Goal: Transaction & Acquisition: Download file/media

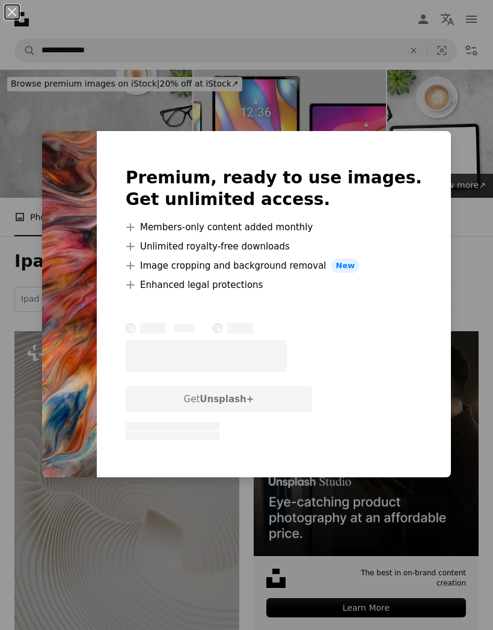
scroll to position [15956, 0]
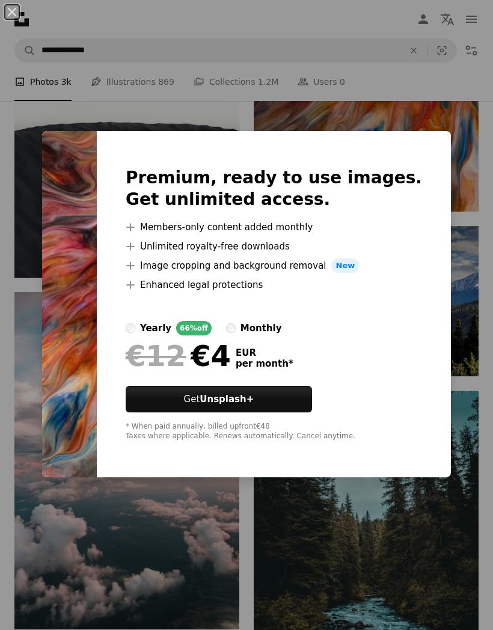
click at [52, 264] on img at bounding box center [69, 304] width 55 height 346
click at [21, 120] on div "An X shape Premium, ready to use images. Get unlimited access. A plus sign Memb…" at bounding box center [246, 315] width 493 height 630
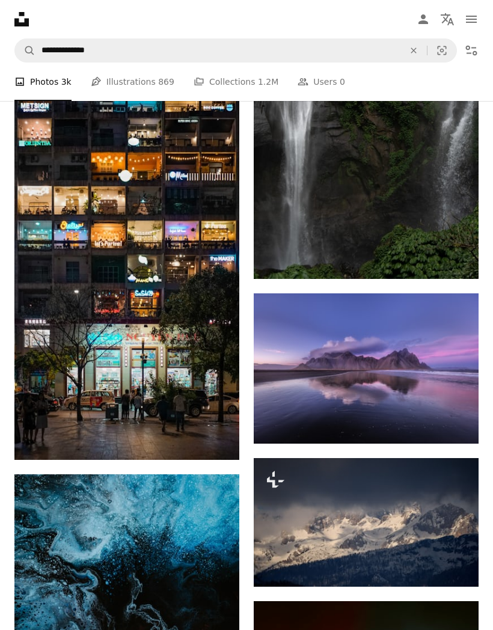
scroll to position [17272, 0]
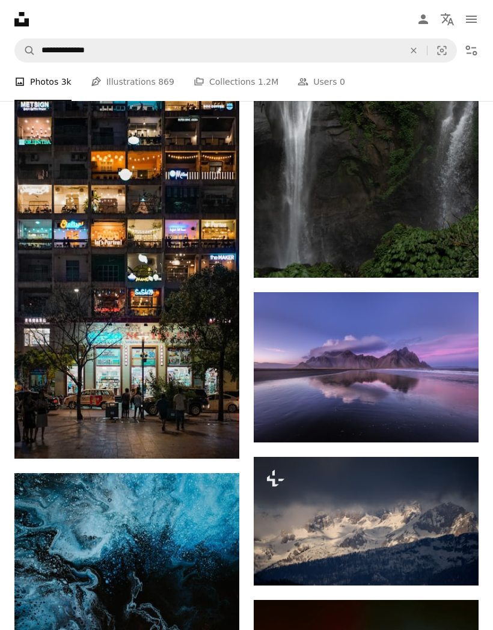
click at [75, 294] on img at bounding box center [126, 244] width 225 height 428
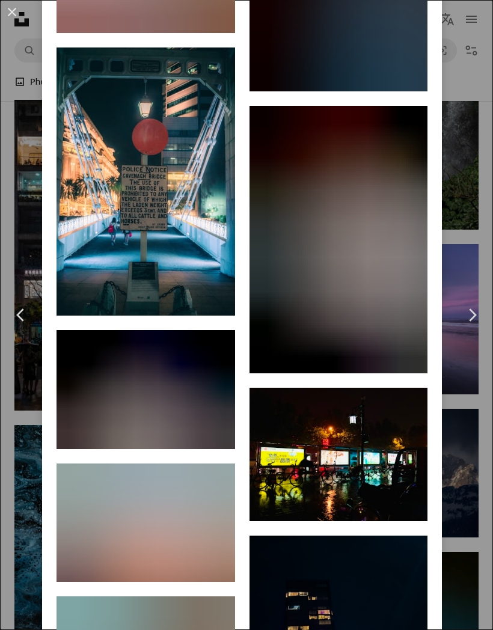
scroll to position [3408, 0]
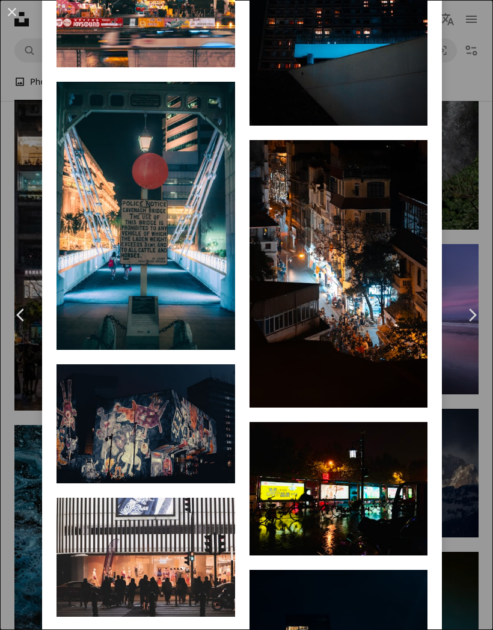
click at [485, 137] on div "An X shape Chevron left Chevron right [PERSON_NAME] Available for hire A checkm…" at bounding box center [246, 315] width 493 height 630
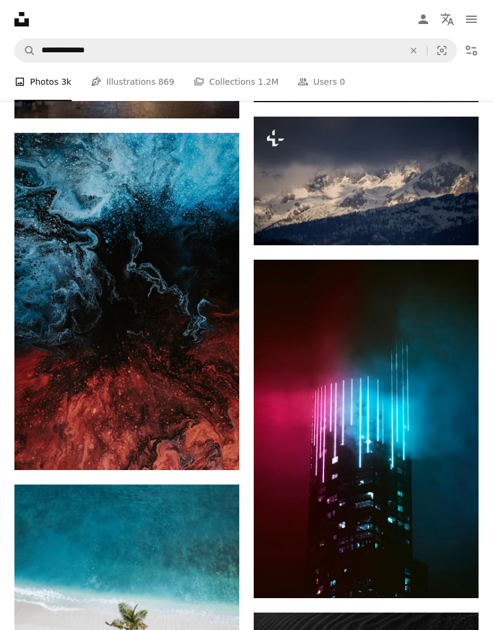
scroll to position [17620, 0]
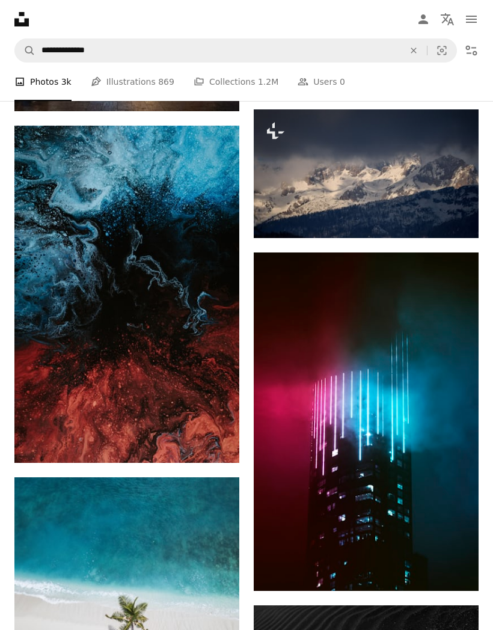
click at [66, 337] on img at bounding box center [126, 294] width 225 height 337
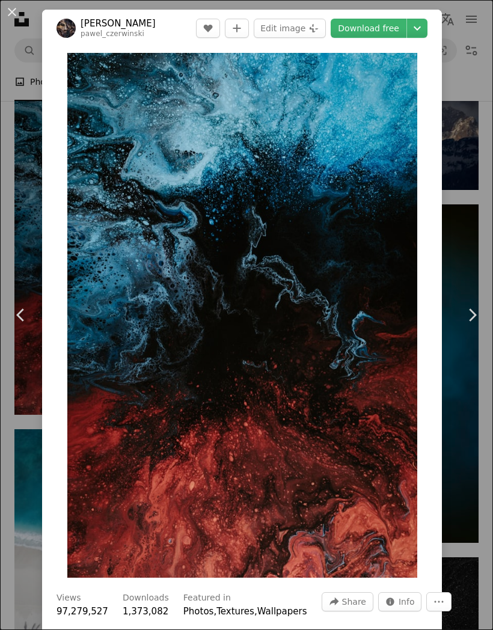
click at [474, 168] on div "An X shape Chevron left Chevron right [PERSON_NAME] pawel_czerwinski A heart A …" at bounding box center [246, 315] width 493 height 630
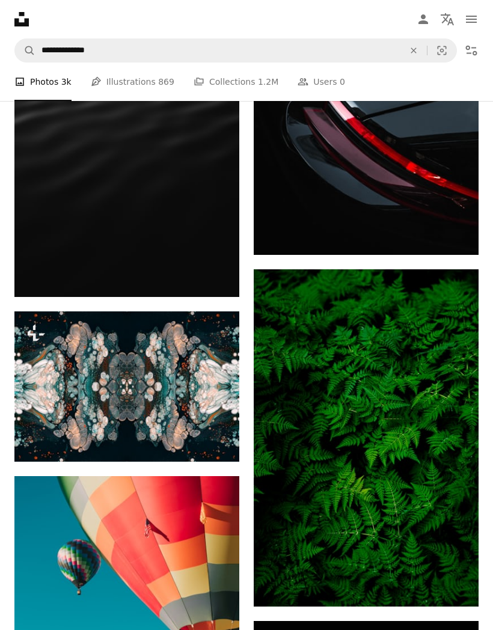
scroll to position [19409, 0]
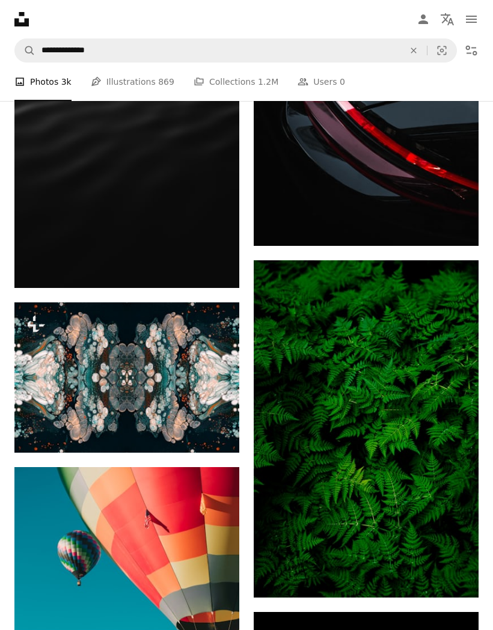
click at [401, 340] on img at bounding box center [366, 428] width 225 height 337
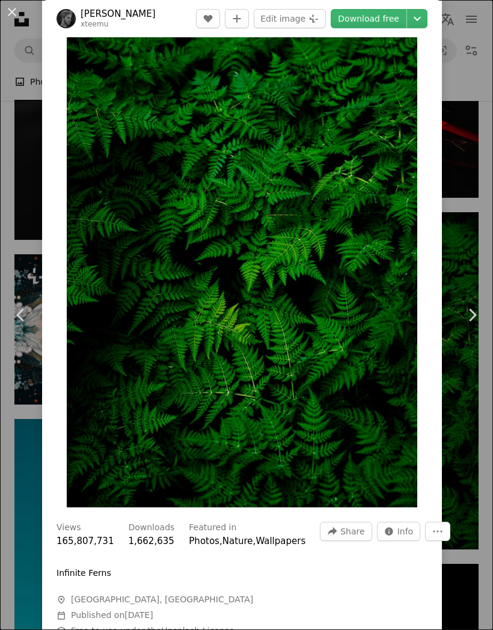
scroll to position [78, 0]
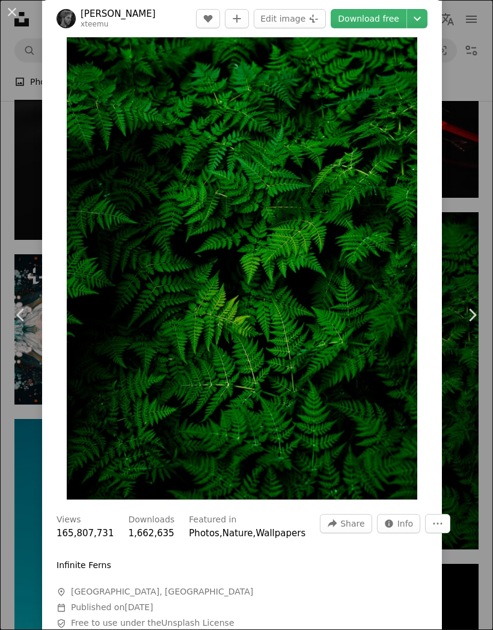
click at [478, 175] on div "An X shape Chevron left Chevron right [PERSON_NAME] xteemu A heart A plus sign …" at bounding box center [246, 315] width 493 height 630
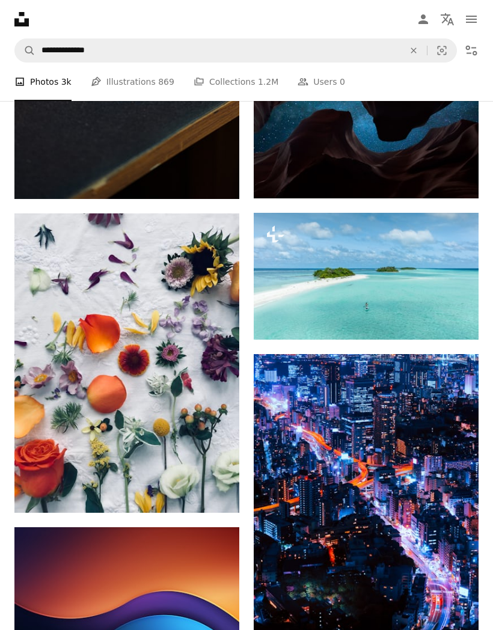
click at [433, 173] on img at bounding box center [366, 124] width 225 height 150
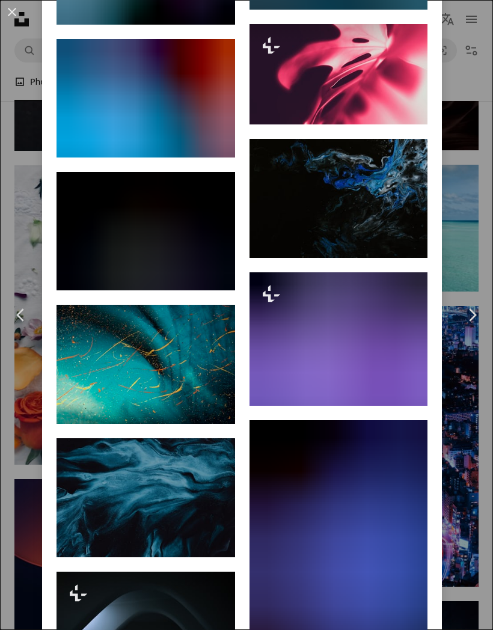
scroll to position [6956, 0]
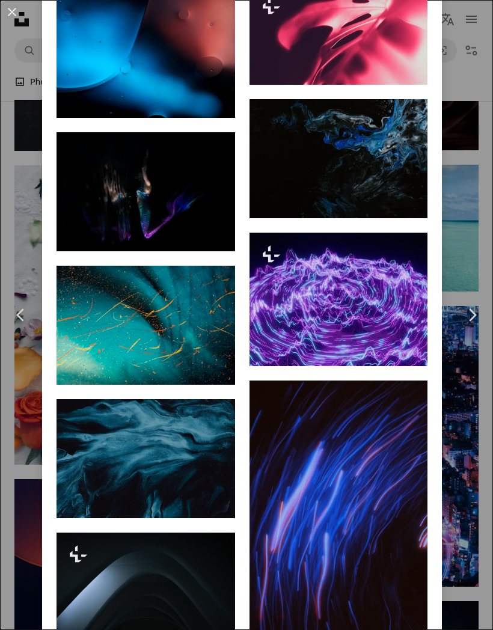
click at [476, 215] on div "An X shape Chevron left Chevron right [PERSON_NAME] Available for hire A checkm…" at bounding box center [246, 315] width 493 height 630
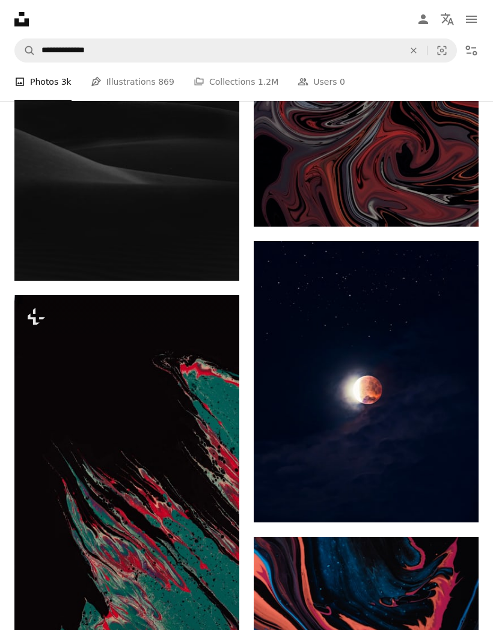
scroll to position [23874, 0]
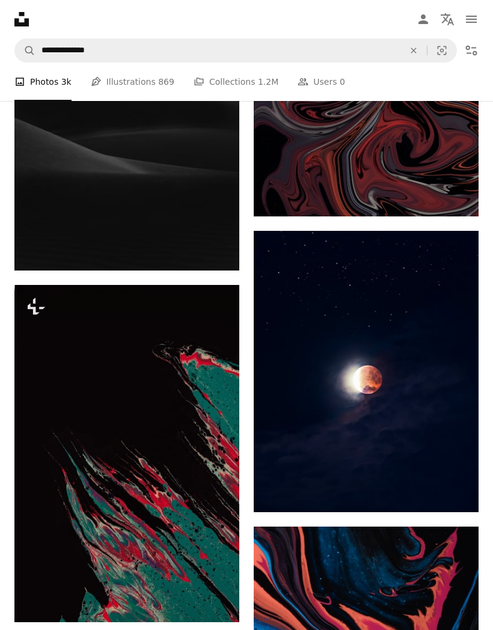
click at [53, 195] on img at bounding box center [126, 101] width 225 height 337
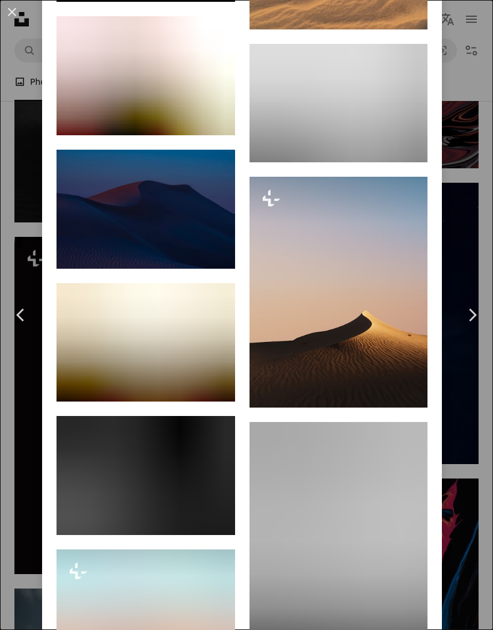
scroll to position [4373, 0]
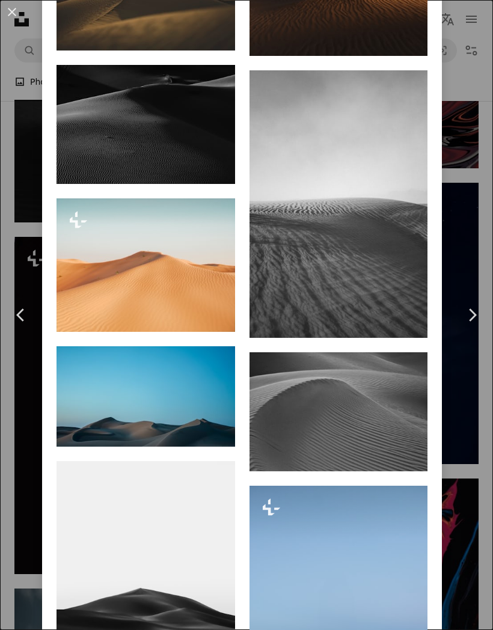
click at [477, 154] on div "An X shape Chevron left Chevron right [PERSON_NAME] Available for hire A checkm…" at bounding box center [246, 315] width 493 height 630
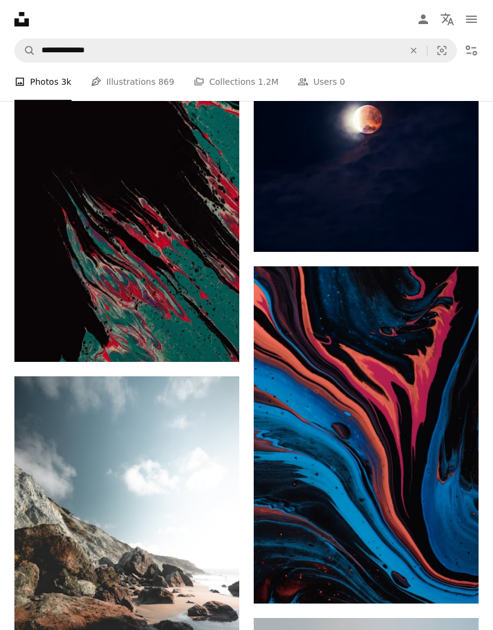
scroll to position [24134, 0]
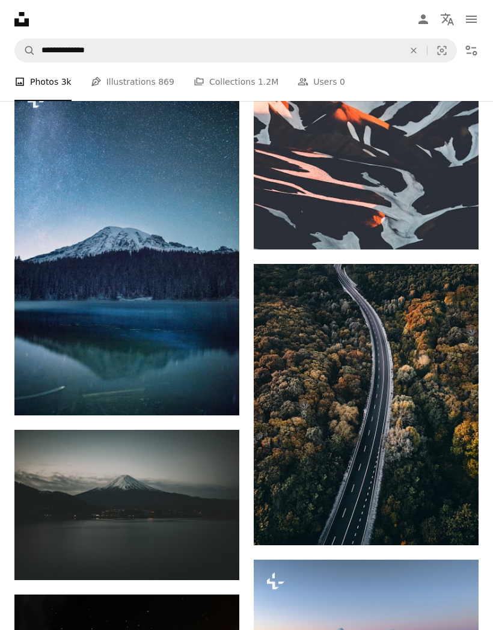
click at [77, 331] on img at bounding box center [126, 246] width 225 height 337
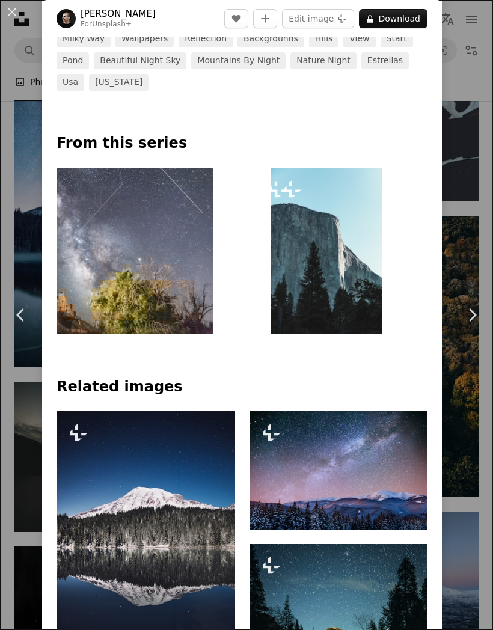
scroll to position [783, 0]
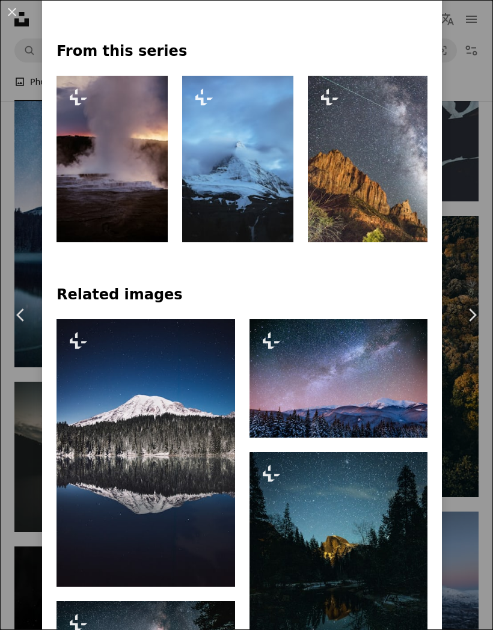
click at [385, 236] on img at bounding box center [433, 159] width 250 height 166
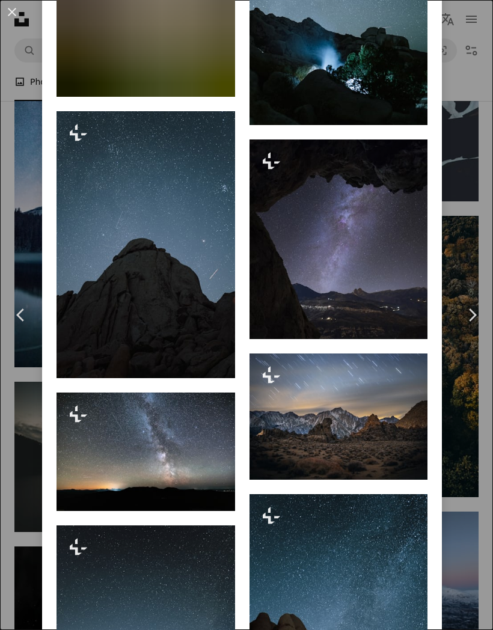
scroll to position [964, 0]
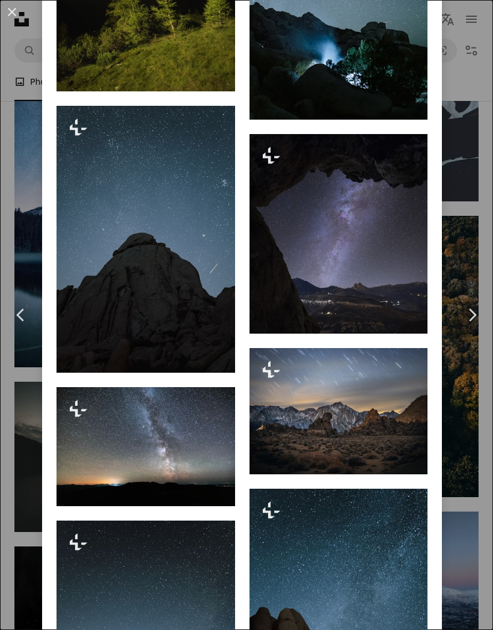
click at [93, 250] on img at bounding box center [145, 239] width 178 height 267
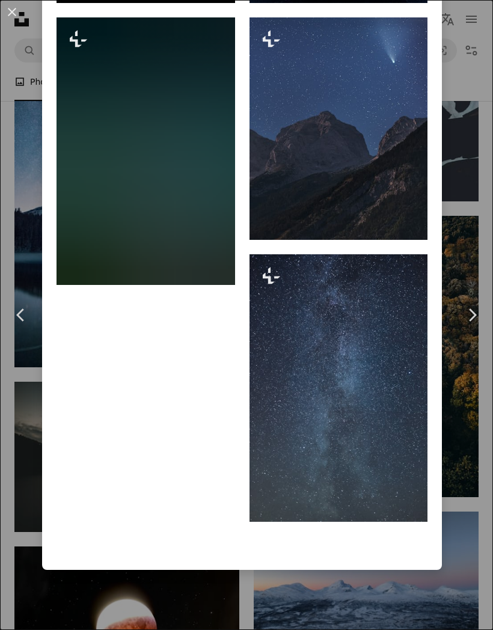
scroll to position [4972, 0]
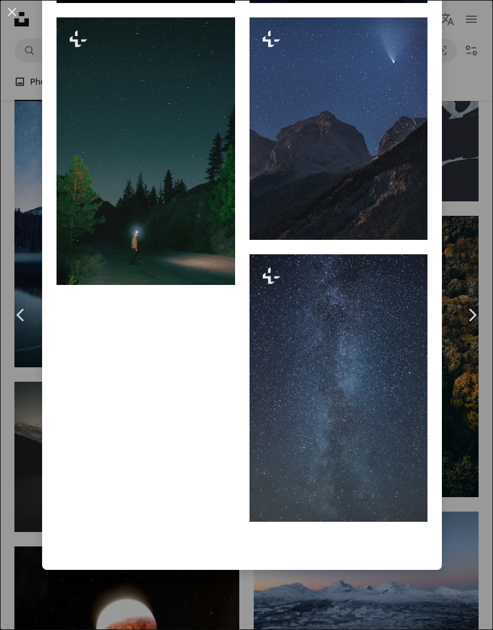
click at [20, 103] on div "An X shape Chevron left Chevron right [PERSON_NAME] For Unsplash+ A heart A plu…" at bounding box center [246, 315] width 493 height 630
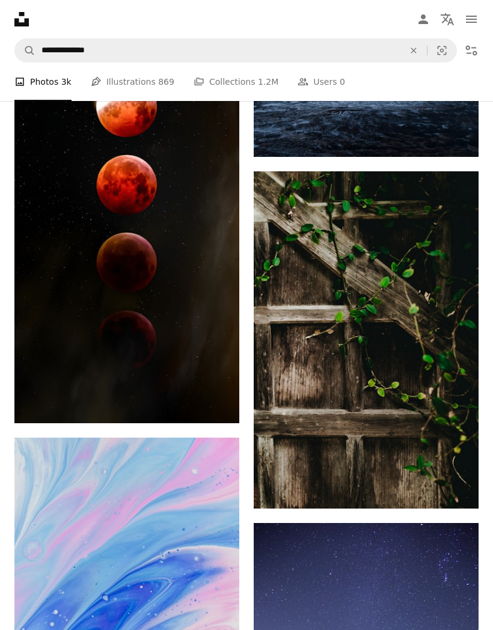
click at [391, 326] on img at bounding box center [366, 339] width 225 height 337
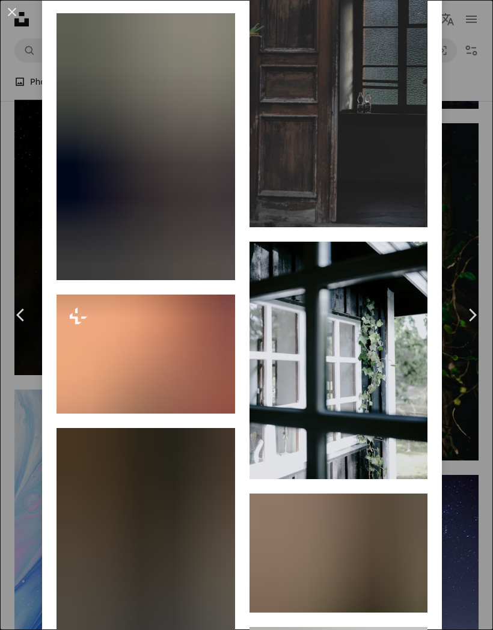
scroll to position [4266, 0]
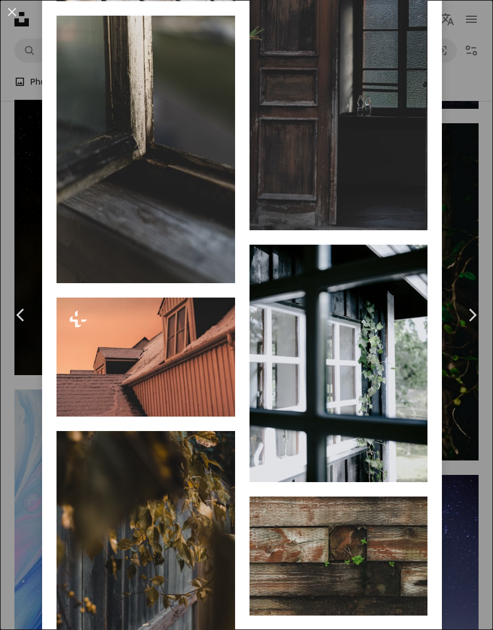
click at [482, 206] on div "An X shape Chevron left Chevron right [PERSON_NAME] Available for hire A checkm…" at bounding box center [246, 315] width 493 height 630
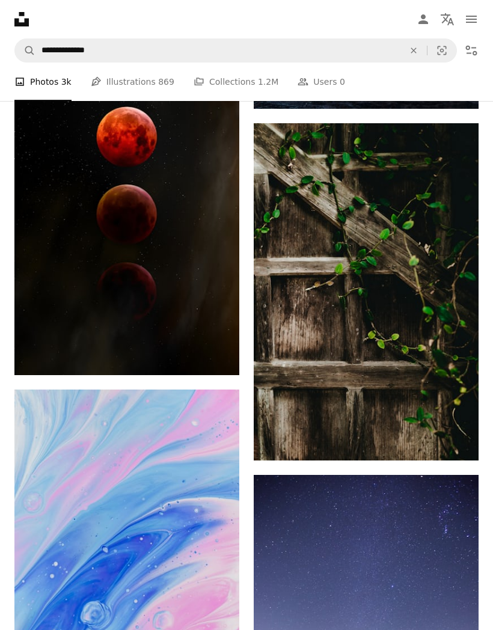
click at [35, 46] on icon "A magnifying glass" at bounding box center [25, 50] width 20 height 12
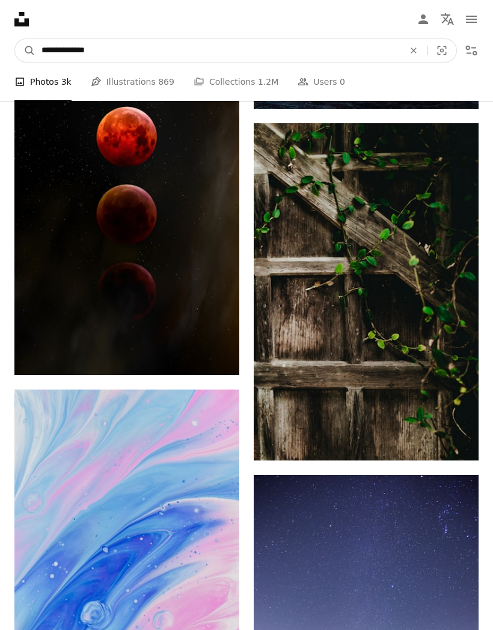
click at [37, 47] on input "**********" at bounding box center [217, 50] width 365 height 23
type input "**********"
click at [25, 50] on button "A magnifying glass" at bounding box center [25, 50] width 20 height 23
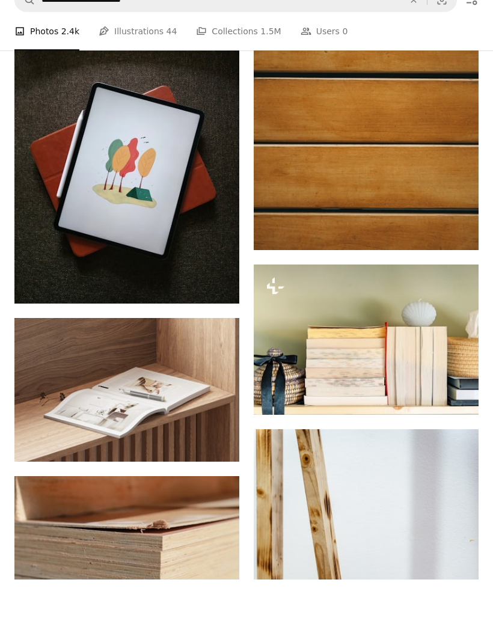
click at [436, 188] on img at bounding box center [366, 160] width 225 height 281
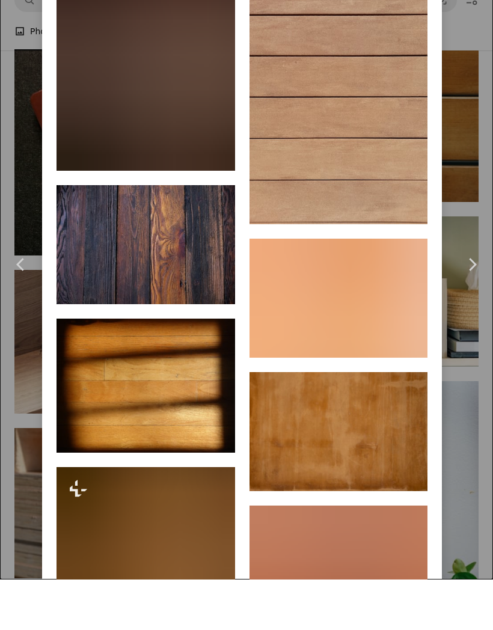
scroll to position [4308, 0]
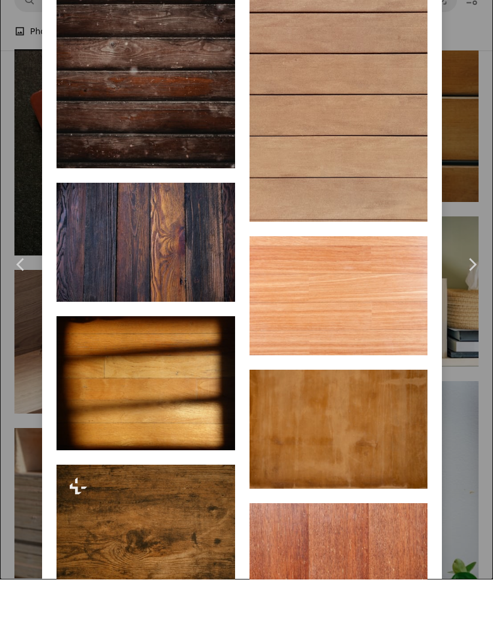
click at [85, 187] on img at bounding box center [145, 85] width 178 height 267
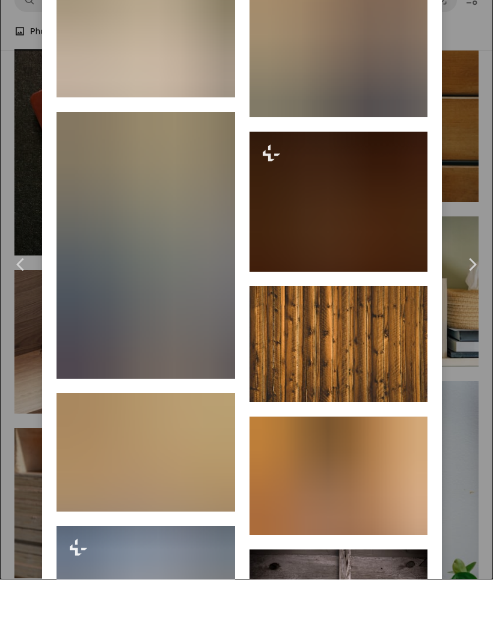
scroll to position [1622, 0]
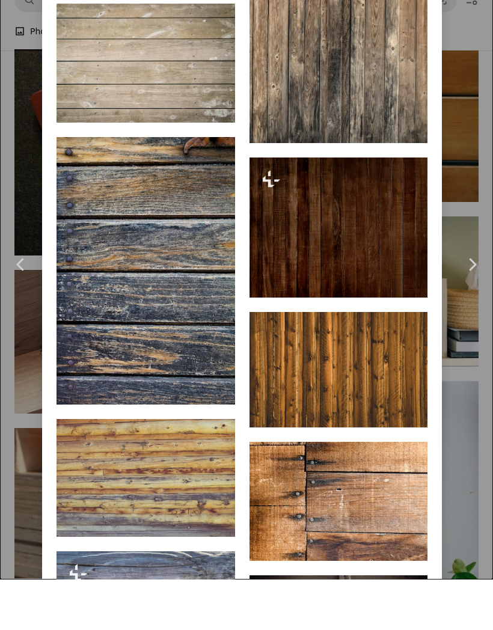
click at [389, 172] on img at bounding box center [338, 58] width 178 height 267
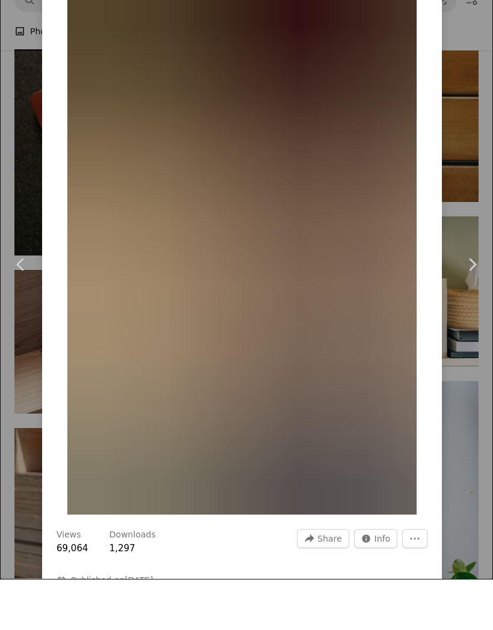
scroll to position [32, 0]
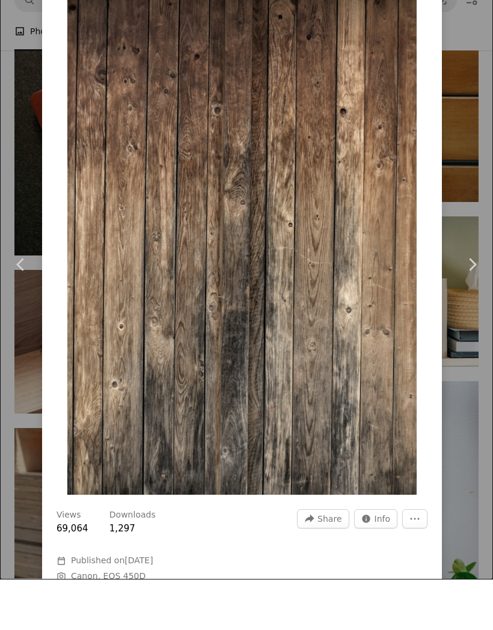
click at [388, 228] on img "Zoom in on this image" at bounding box center [241, 282] width 349 height 525
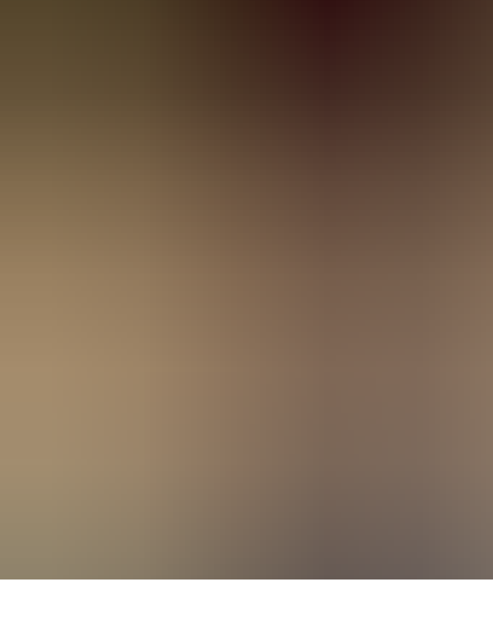
scroll to position [56, 0]
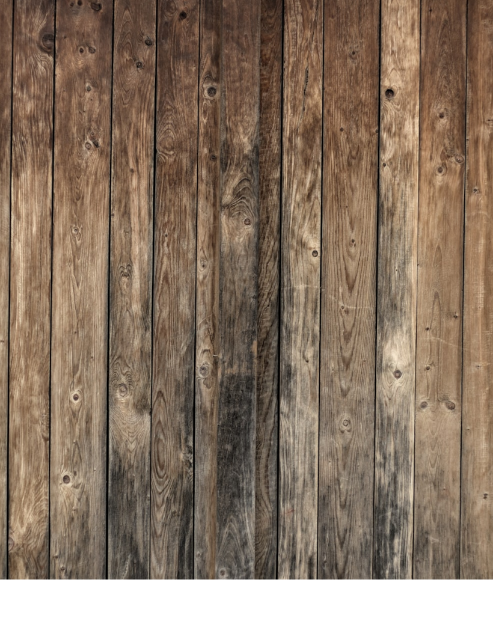
click at [398, 224] on img "Zoom out on this image" at bounding box center [246, 315] width 494 height 742
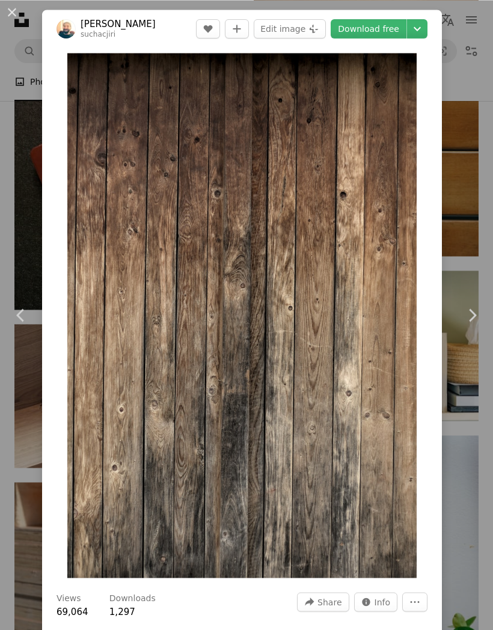
scroll to position [668, 0]
click at [389, 25] on link "Download free" at bounding box center [368, 28] width 76 height 19
click at [10, 9] on button "An X shape" at bounding box center [12, 12] width 14 height 14
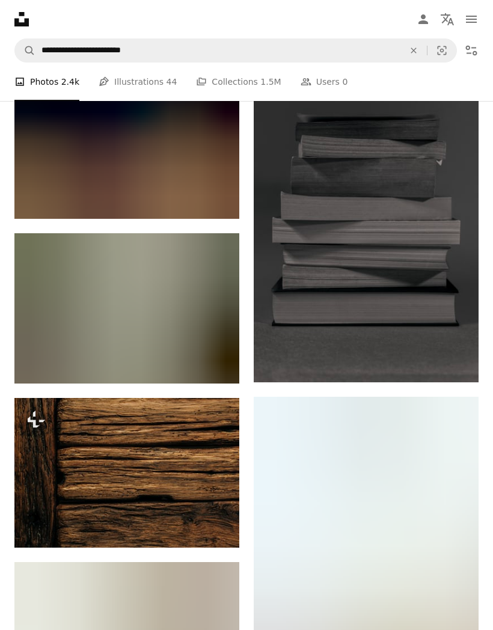
scroll to position [1407, 0]
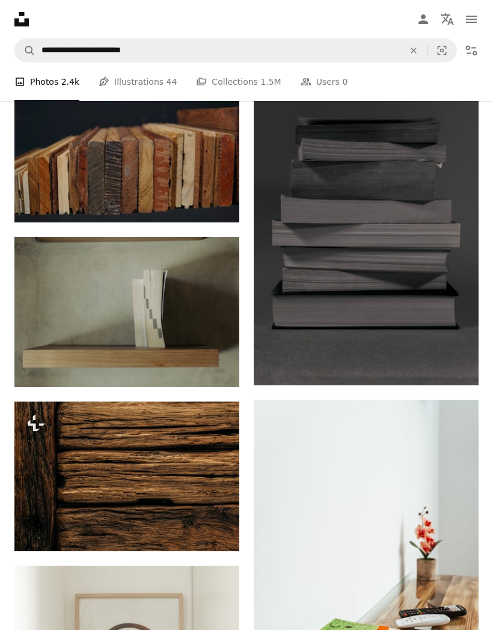
click at [60, 150] on img at bounding box center [126, 147] width 225 height 150
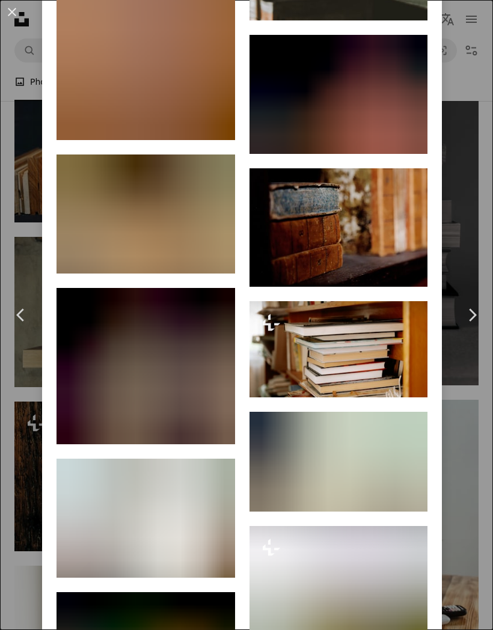
scroll to position [4863, 0]
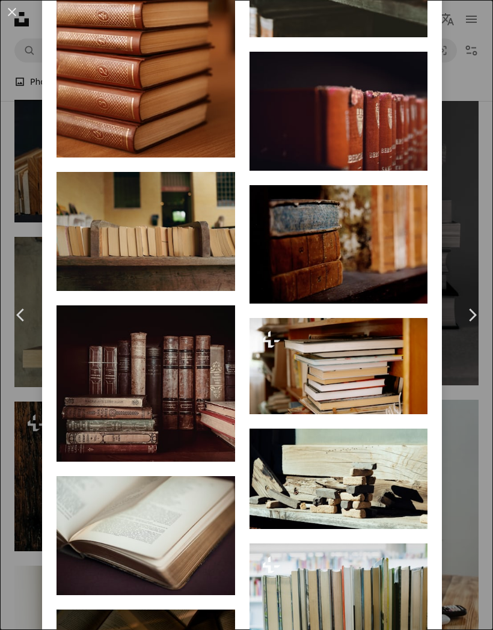
click at [106, 157] on img at bounding box center [145, 30] width 178 height 253
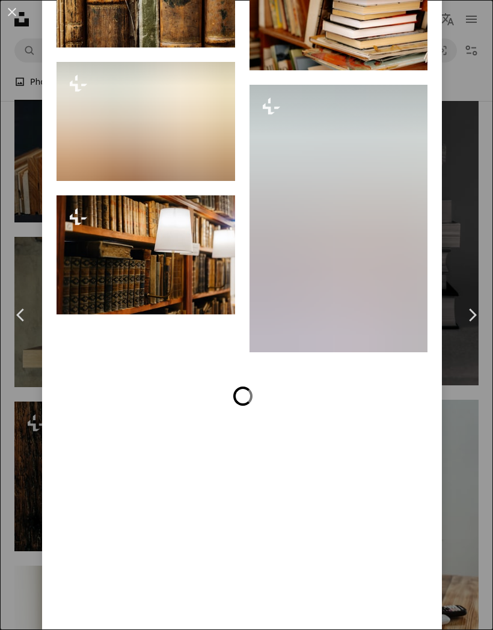
scroll to position [6001, 0]
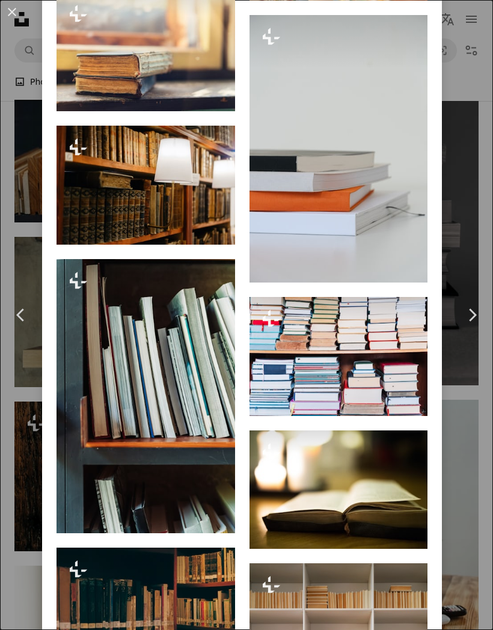
click at [14, 297] on link "Chevron left" at bounding box center [21, 314] width 42 height 115
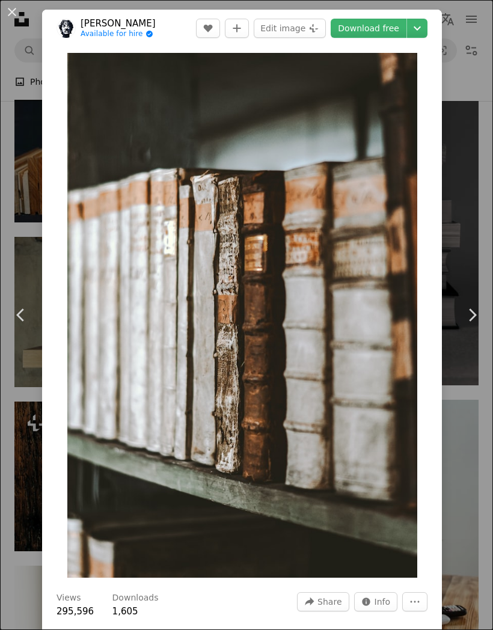
click at [8, 16] on button "An X shape" at bounding box center [12, 12] width 14 height 14
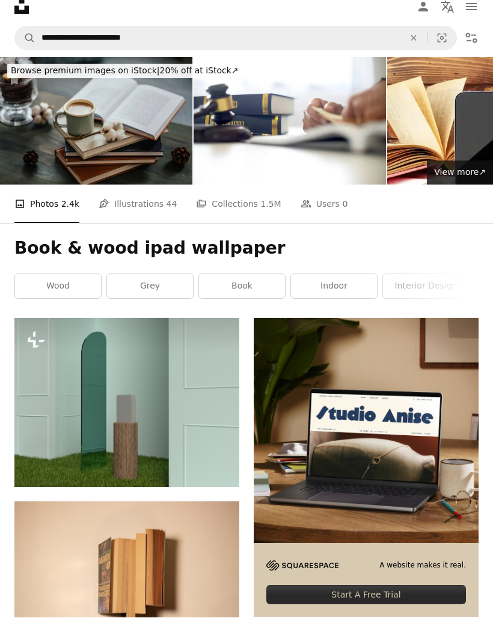
click at [49, 287] on link "wood" at bounding box center [58, 299] width 86 height 24
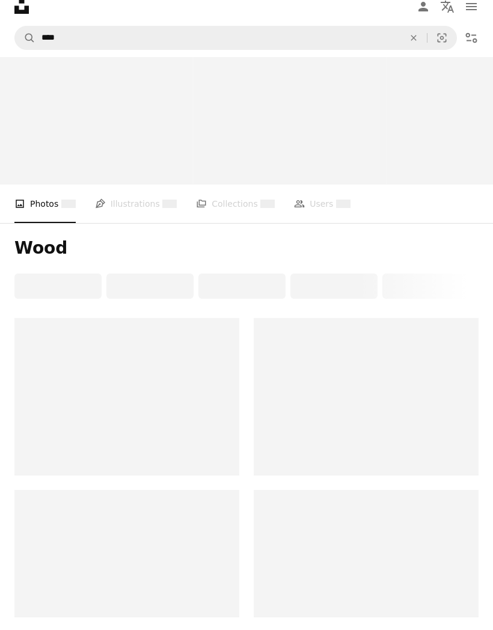
scroll to position [10, 0]
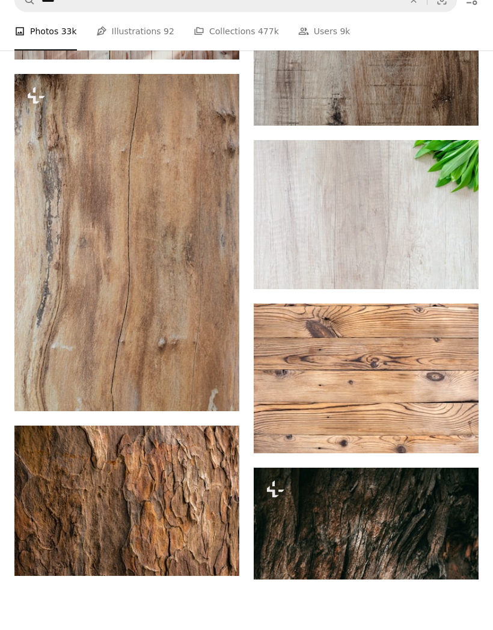
click at [75, 290] on img at bounding box center [126, 292] width 225 height 337
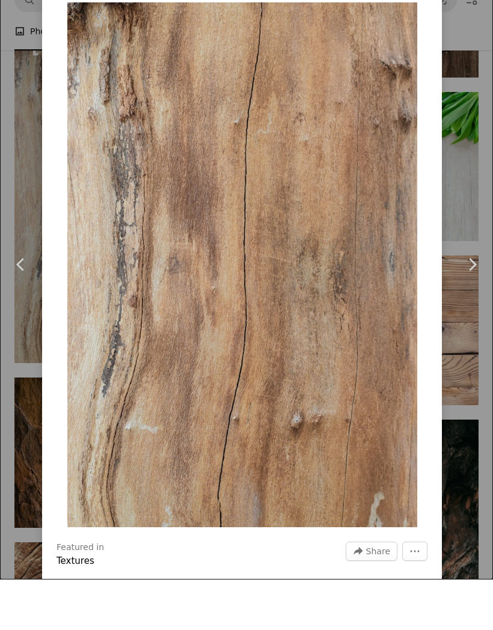
click at [474, 257] on link "Chevron right" at bounding box center [472, 314] width 42 height 115
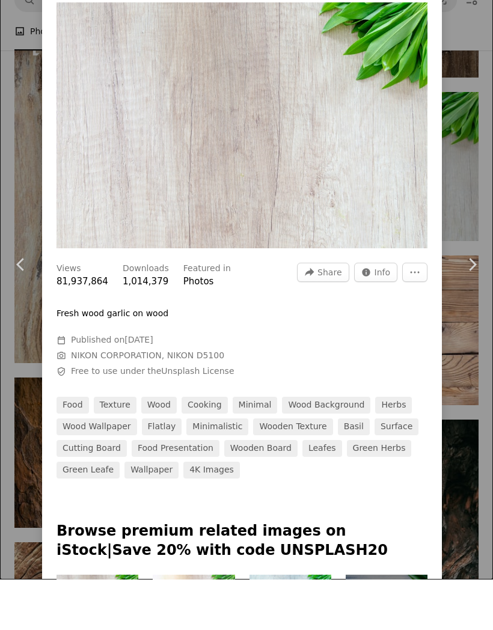
click at [9, 44] on div "An X shape Chevron left Chevron right [PERSON_NAME] goumbik A heart A plus sign…" at bounding box center [246, 315] width 493 height 630
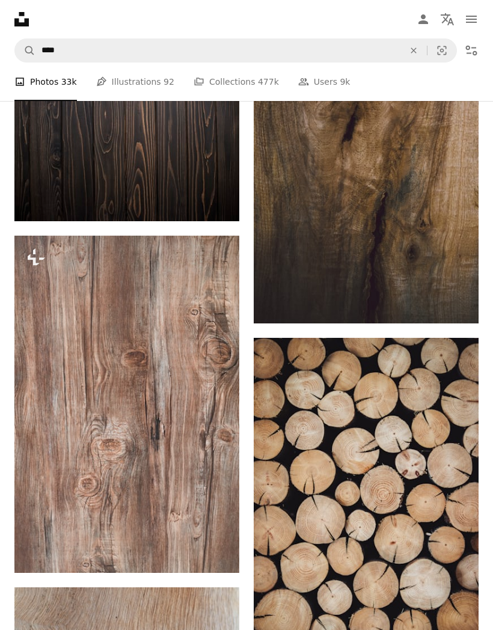
scroll to position [2390, 0]
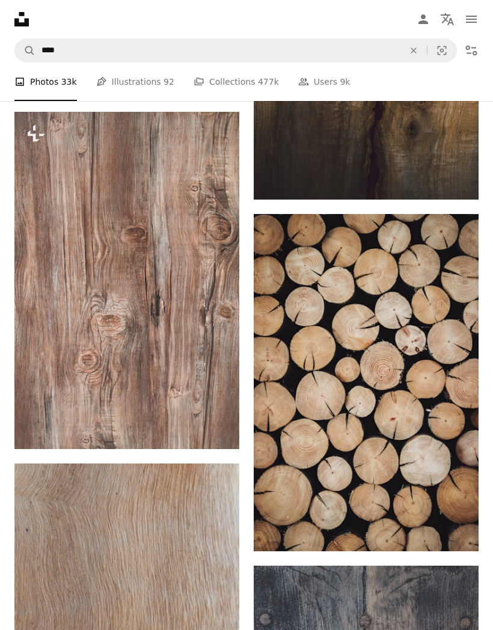
click at [69, 302] on img at bounding box center [126, 280] width 225 height 337
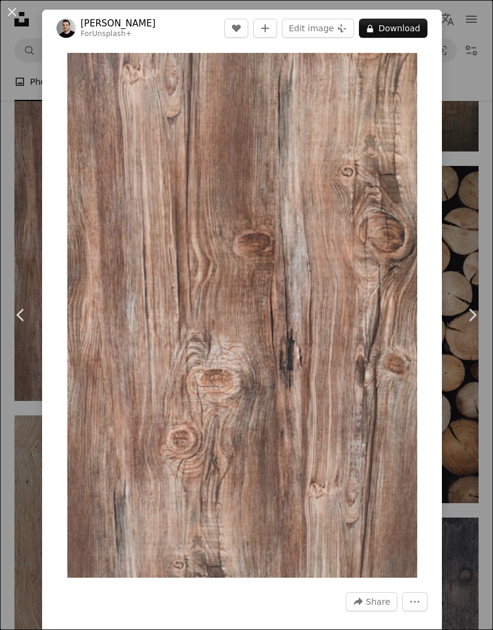
scroll to position [0, 472]
click at [484, 28] on div "An X shape Chevron left Chevron right [PERSON_NAME] For Unsplash+ A heart A plu…" at bounding box center [246, 315] width 493 height 630
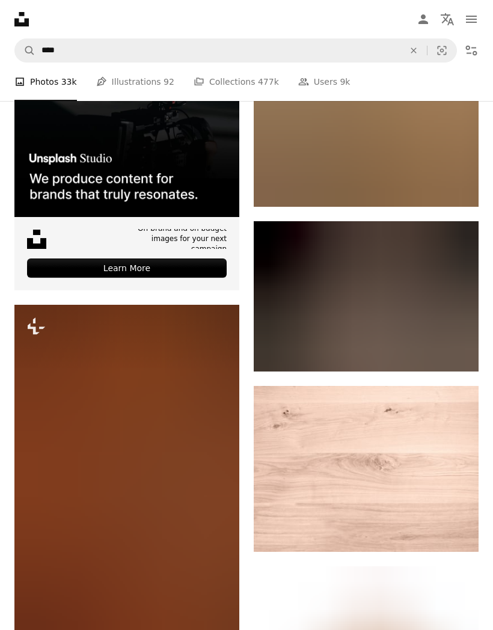
scroll to position [3714, 0]
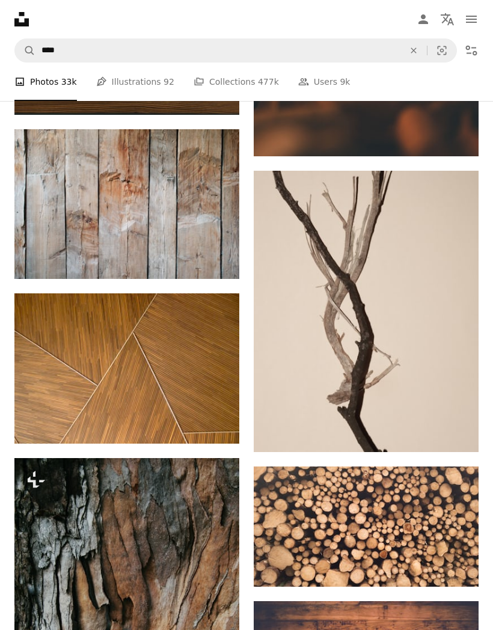
click at [62, 223] on img at bounding box center [126, 204] width 225 height 150
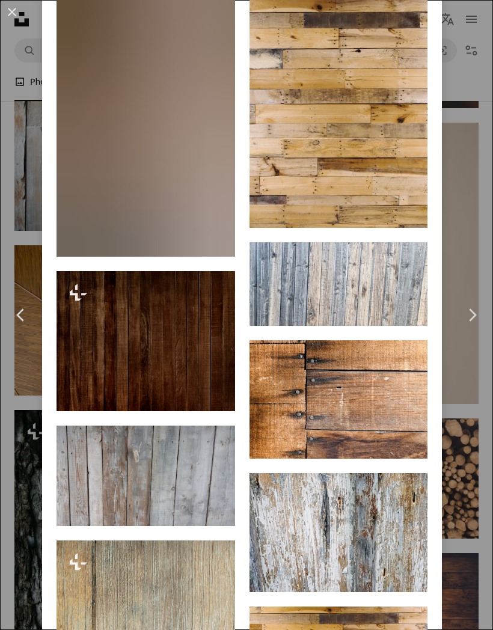
scroll to position [2497, 0]
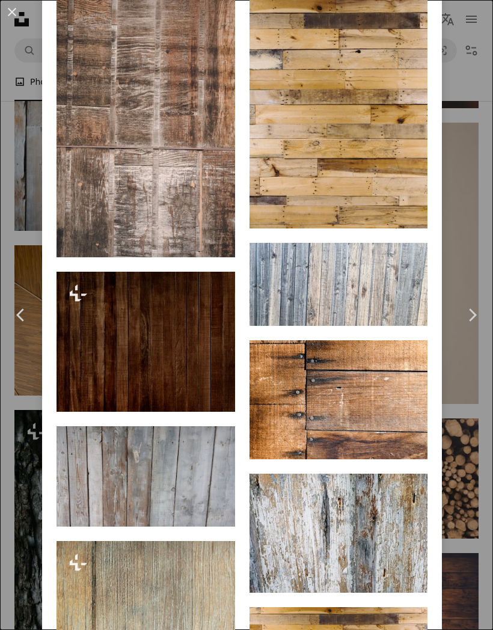
click at [389, 165] on img at bounding box center [338, 94] width 178 height 267
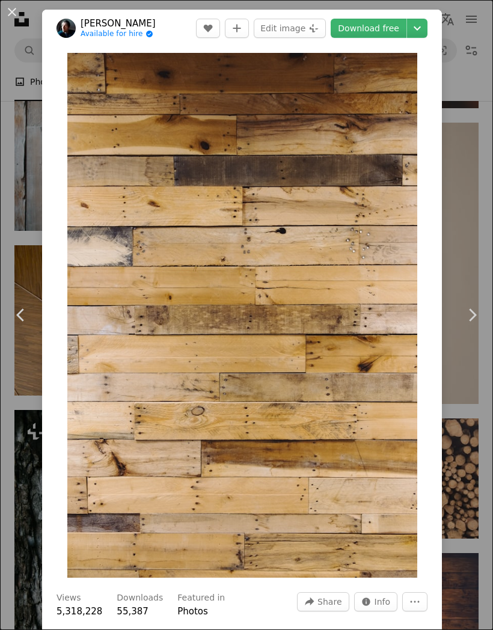
click at [4, 60] on div "An X shape Chevron left Chevron right [PERSON_NAME] Available for hire A checkm…" at bounding box center [246, 315] width 493 height 630
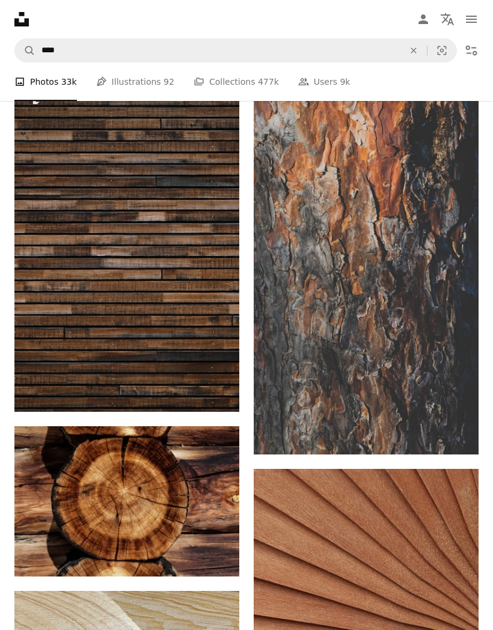
click at [80, 280] on img at bounding box center [126, 243] width 225 height 337
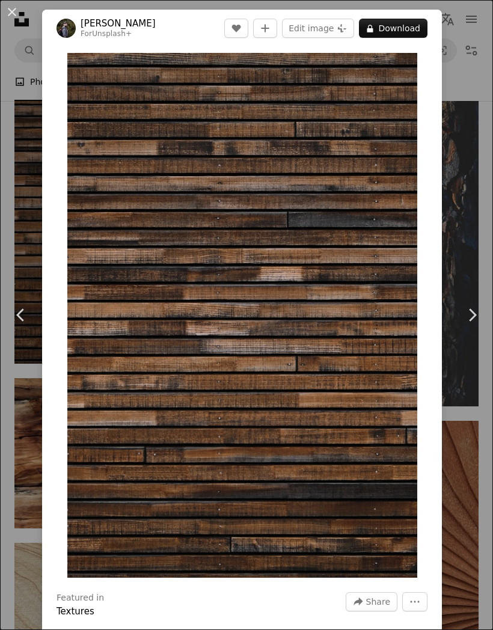
scroll to position [0, 1969]
click at [376, 272] on img "Zoom in on this image" at bounding box center [242, 315] width 350 height 525
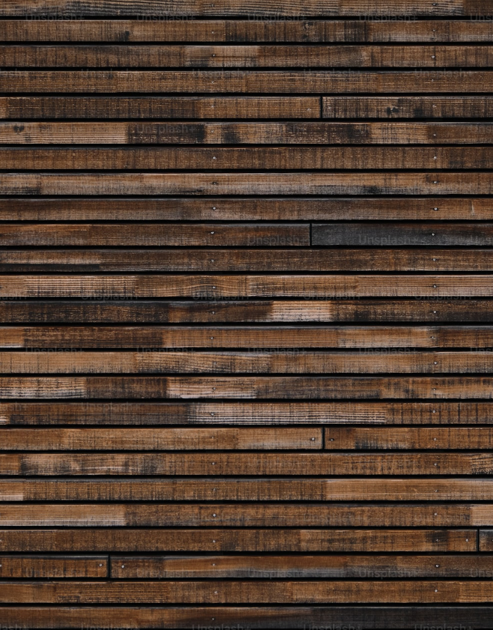
scroll to position [0, 0]
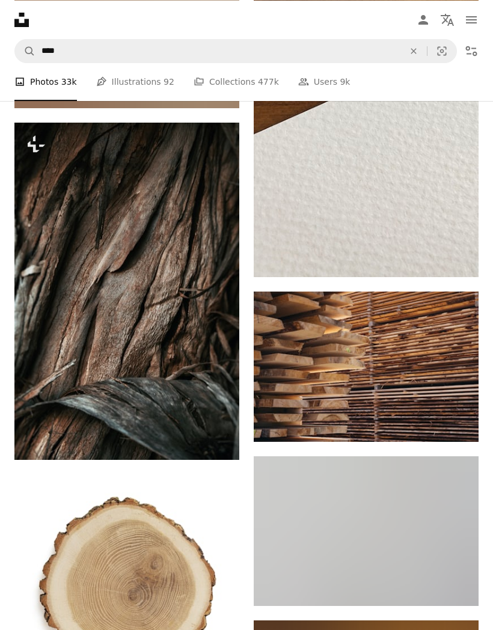
scroll to position [9604, 0]
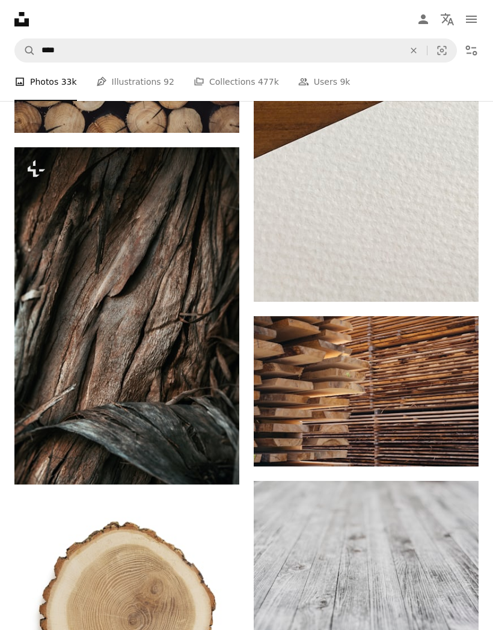
click at [418, 252] on img at bounding box center [366, 88] width 225 height 428
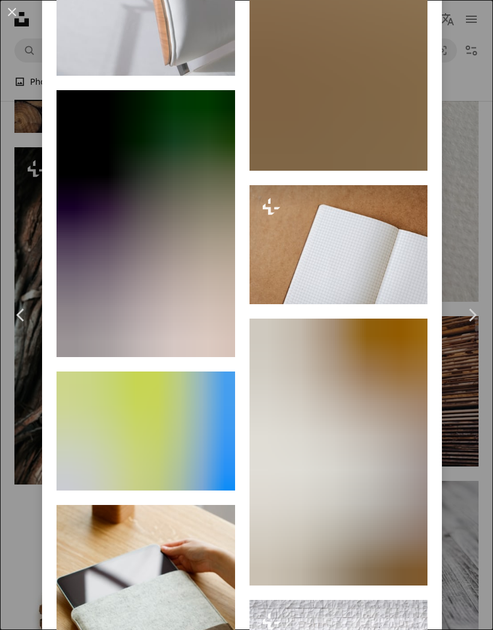
scroll to position [11671, 0]
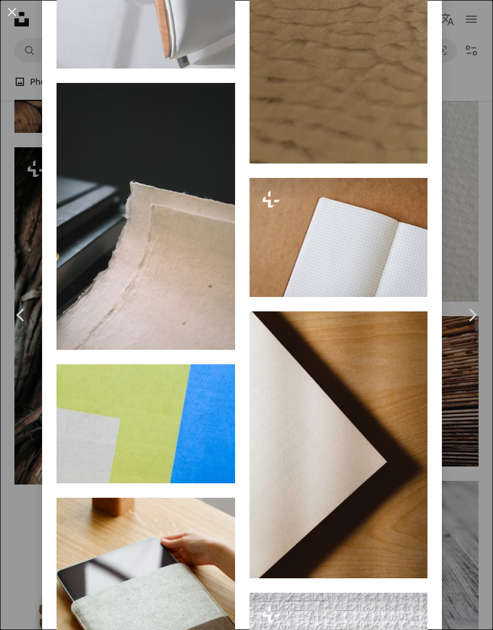
click at [486, 69] on div "An X shape Chevron left Chevron right [PERSON_NAME] Available for hire A checkm…" at bounding box center [246, 315] width 493 height 630
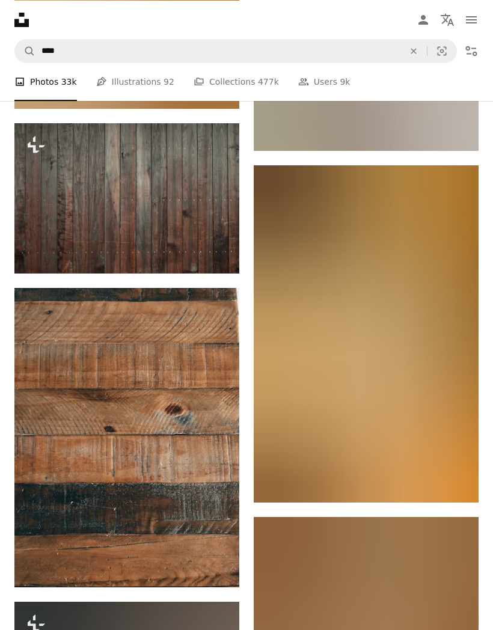
scroll to position [11227, 0]
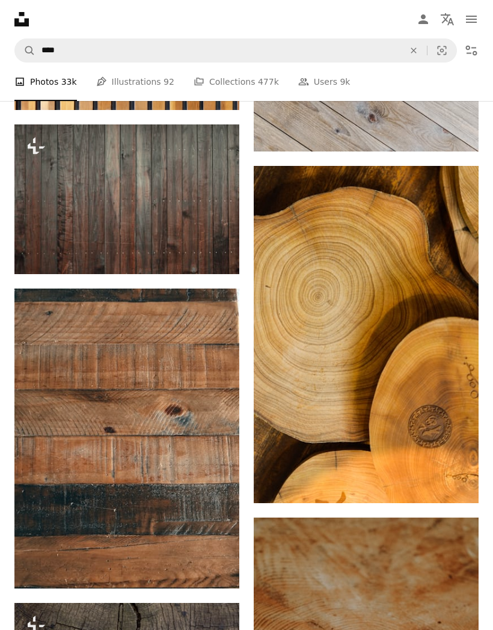
click at [72, 235] on img at bounding box center [126, 199] width 225 height 150
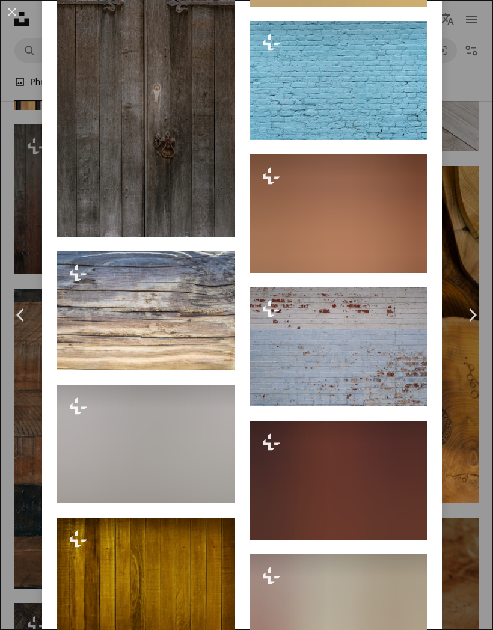
scroll to position [2302, 0]
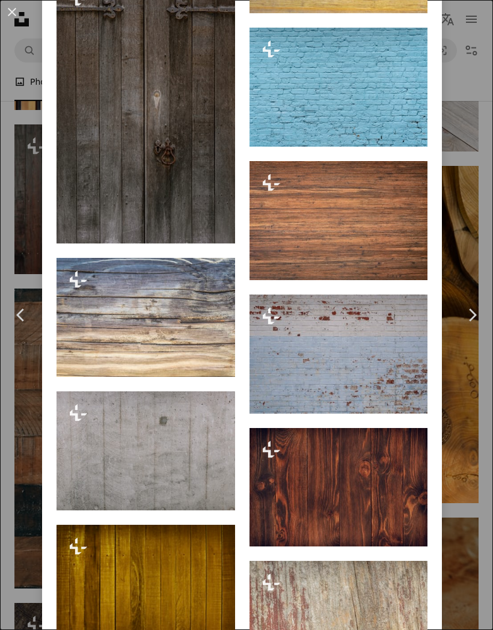
click at [386, 130] on img at bounding box center [338, 87] width 178 height 119
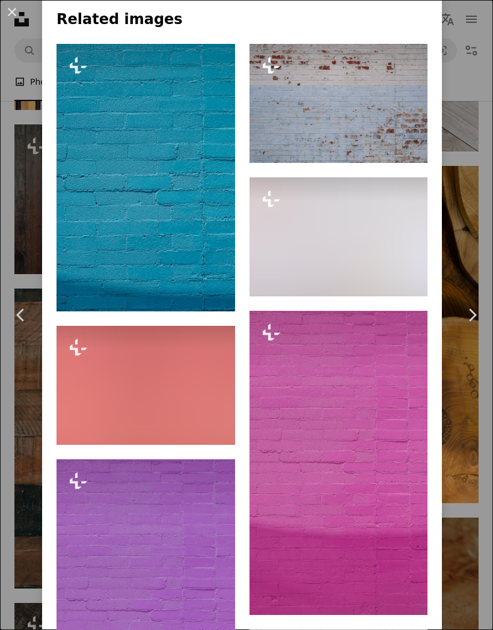
scroll to position [765, 0]
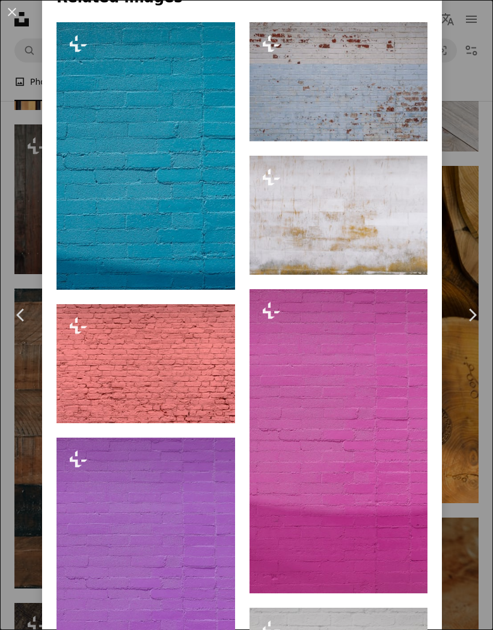
click at [87, 185] on img at bounding box center [145, 155] width 178 height 267
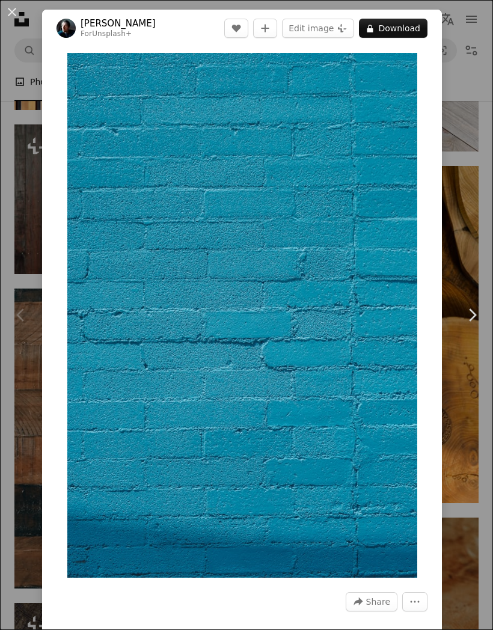
click at [421, 22] on button "A lock Download" at bounding box center [393, 28] width 69 height 19
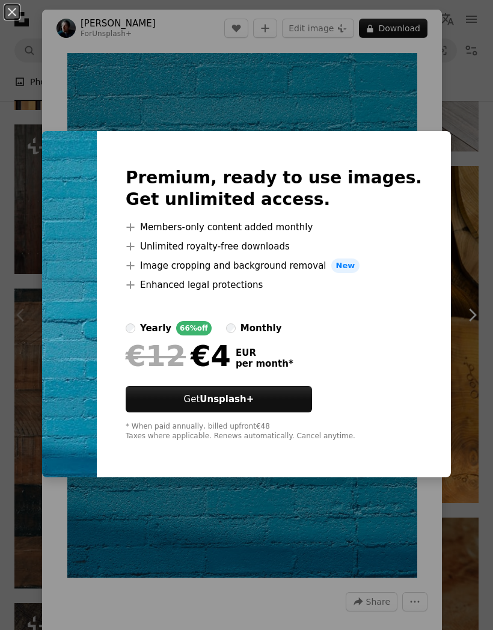
click at [392, 79] on div "An X shape Premium, ready to use images. Get unlimited access. A plus sign Memb…" at bounding box center [246, 315] width 493 height 630
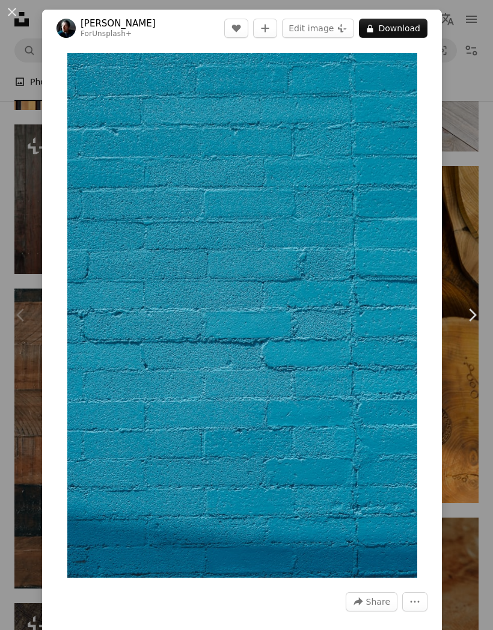
scroll to position [11227, 0]
click at [314, 293] on img "Zoom in on this image" at bounding box center [242, 315] width 350 height 525
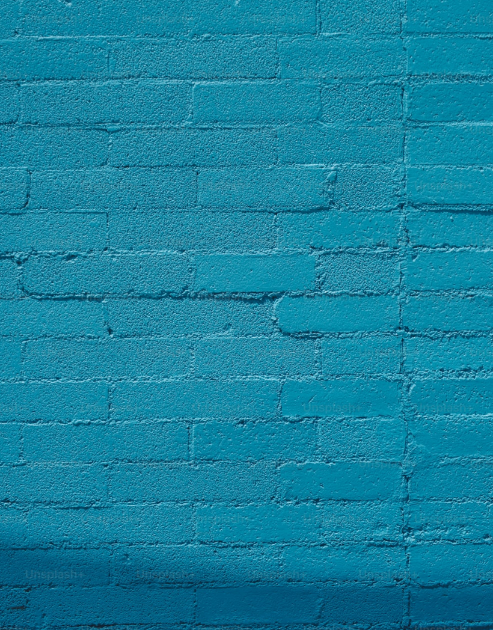
scroll to position [110, 0]
click at [408, 245] on img "Zoom out on this image" at bounding box center [246, 259] width 494 height 741
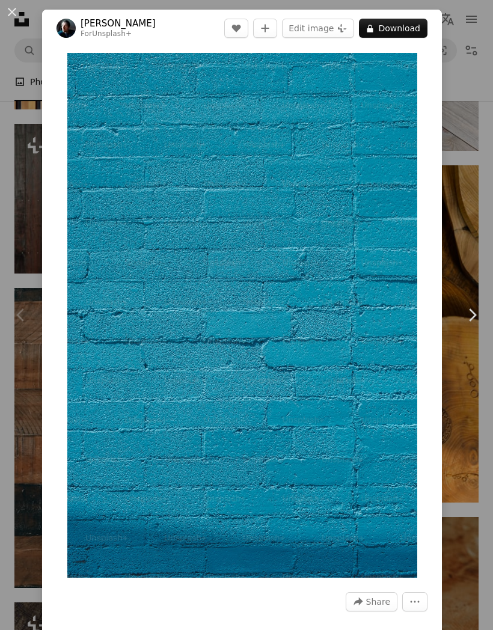
click at [386, 246] on img "Zoom in on this image" at bounding box center [242, 315] width 350 height 525
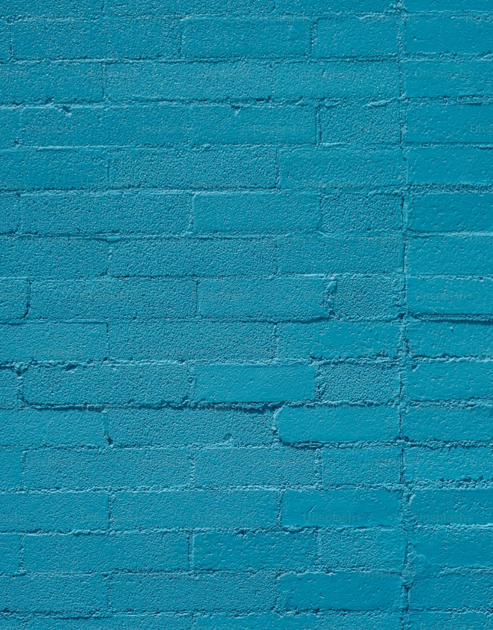
scroll to position [55, 0]
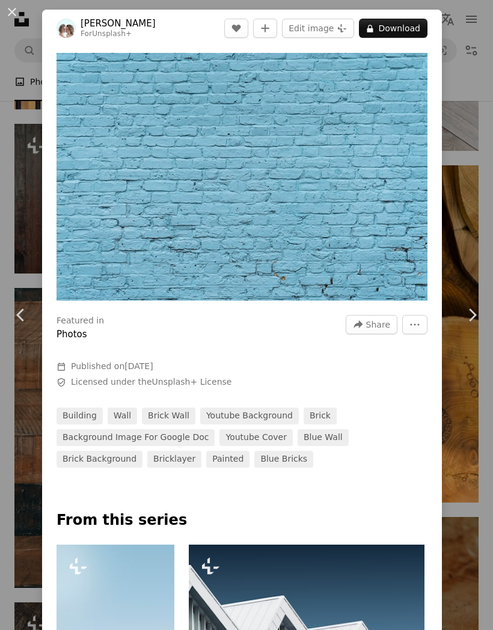
click at [95, 245] on img "Zoom in on this image" at bounding box center [241, 177] width 371 height 248
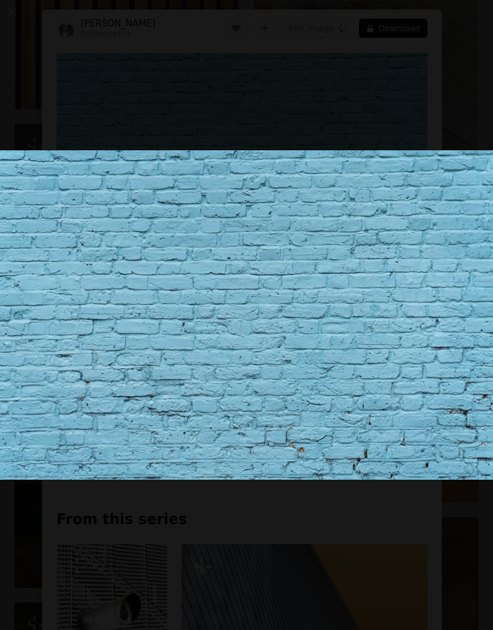
click at [415, 109] on button "Zoom out on this image" at bounding box center [246, 314] width 494 height 631
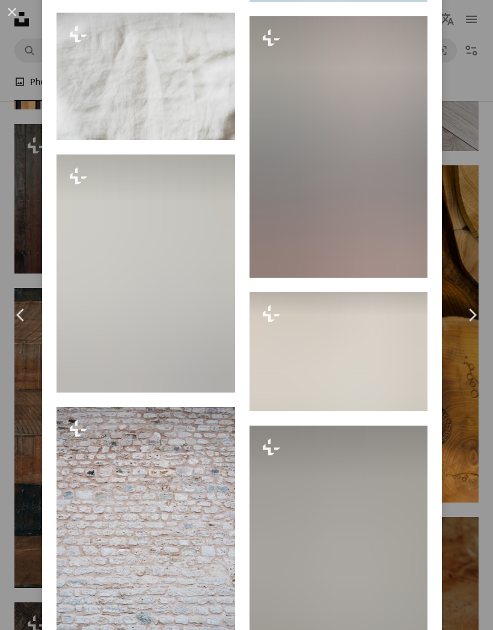
scroll to position [3669, 0]
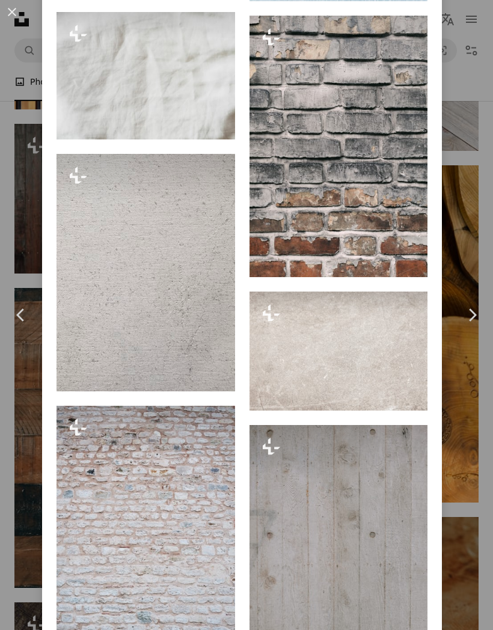
click at [374, 252] on img at bounding box center [338, 146] width 178 height 261
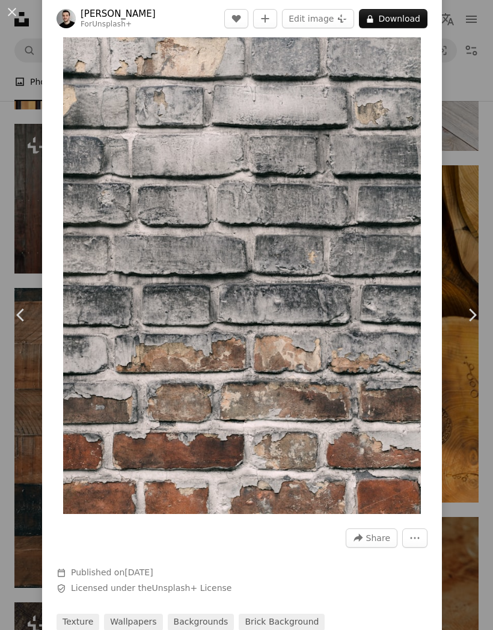
scroll to position [65, 0]
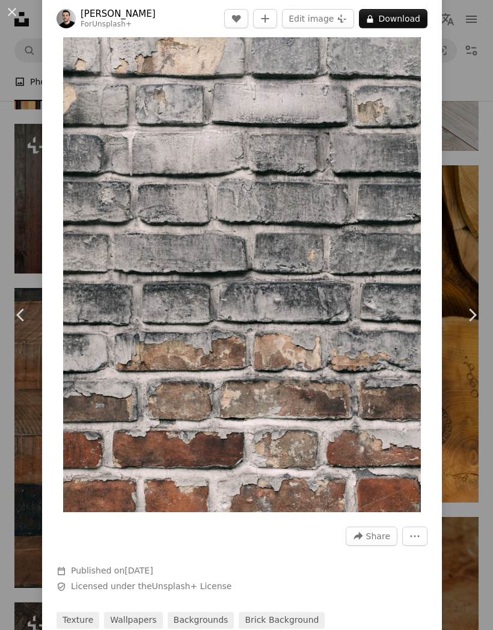
click at [469, 116] on div "An X shape Chevron left Chevron right [PERSON_NAME] For Unsplash+ A heart A plu…" at bounding box center [246, 315] width 493 height 630
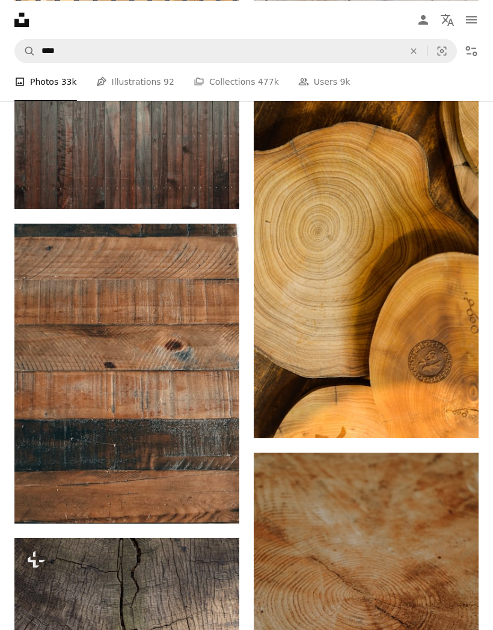
scroll to position [11295, 0]
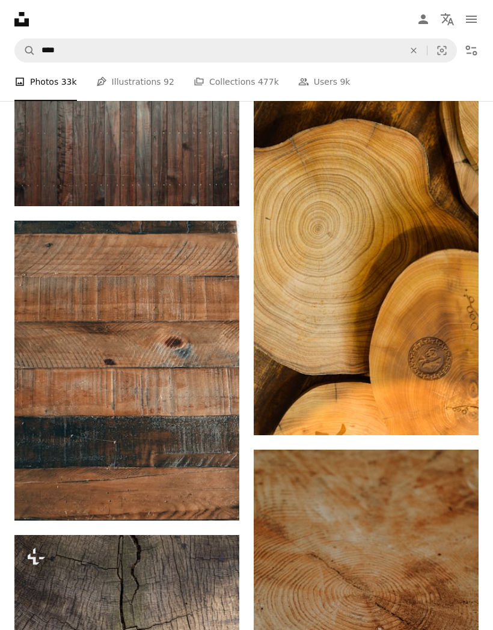
click at [47, 317] on img at bounding box center [126, 370] width 225 height 299
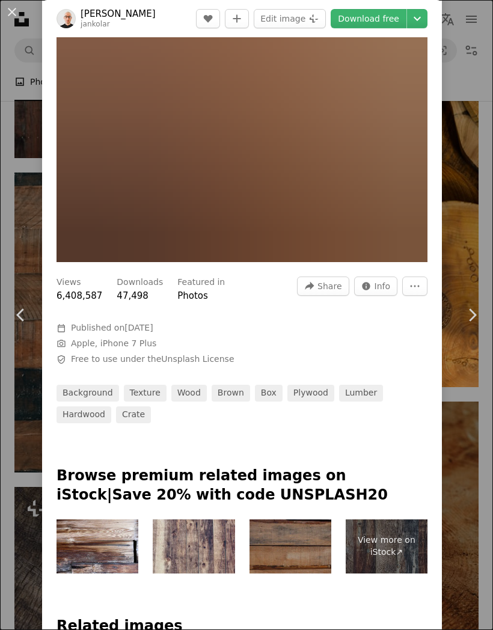
scroll to position [415, 0]
